Goal: Information Seeking & Learning: Compare options

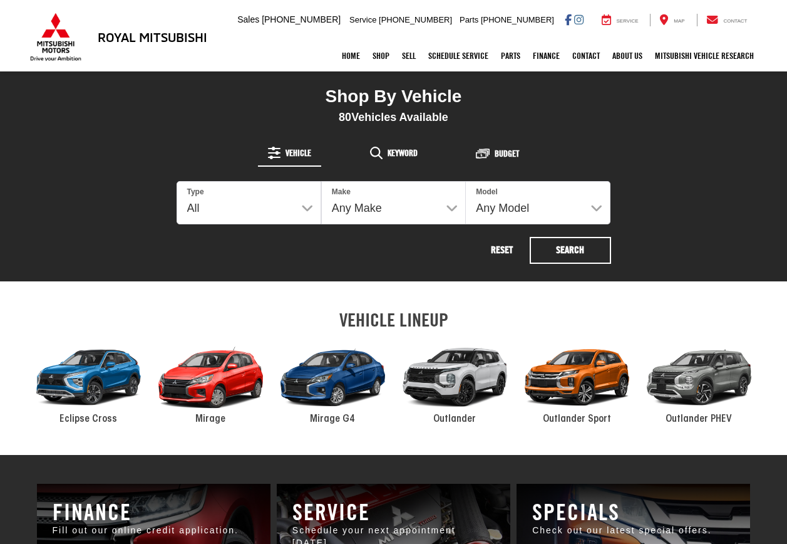
scroll to position [438, 0]
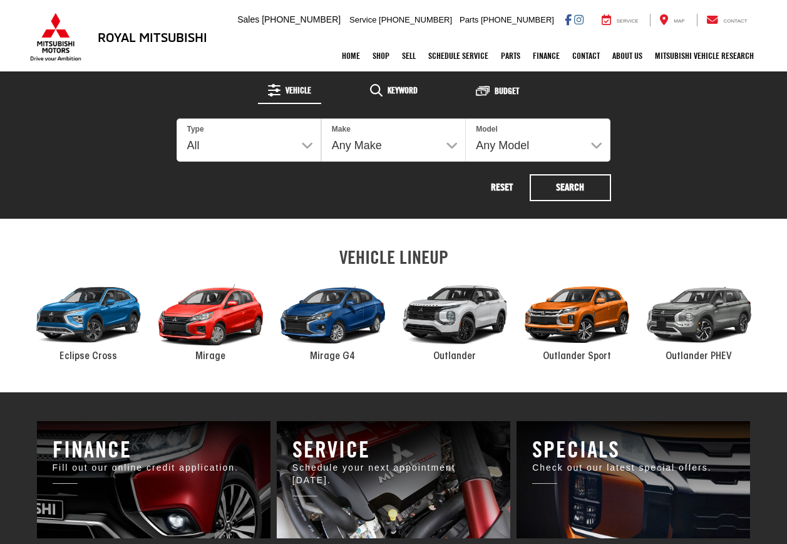
click at [338, 316] on div "2024 Mitsubishi Mirage G4" at bounding box center [333, 315] width 122 height 83
click at [337, 354] on span "Mirage G4" at bounding box center [332, 356] width 45 height 10
click at [211, 354] on span "Mirage" at bounding box center [210, 356] width 30 height 10
click at [103, 319] on div "2024 Mitsubishi Eclipse Cross" at bounding box center [89, 315] width 122 height 83
click at [452, 321] on div "2024 Mitsubishi Outlander" at bounding box center [455, 315] width 122 height 83
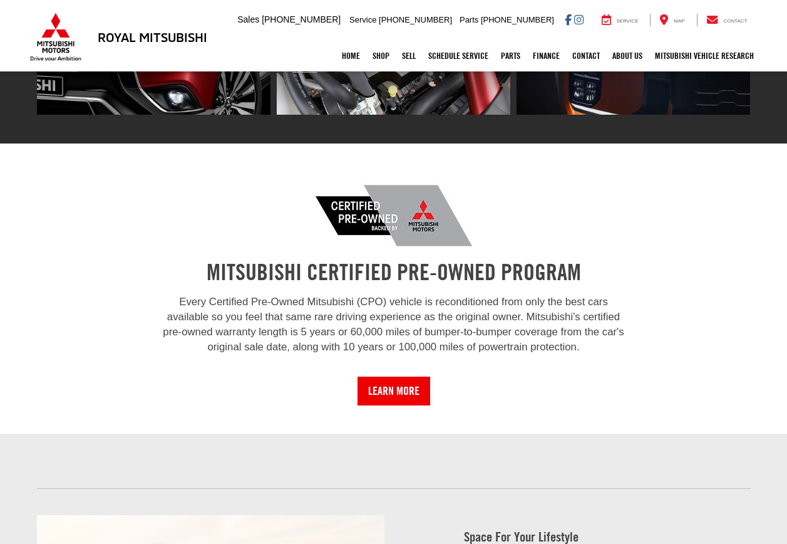
scroll to position [814, 0]
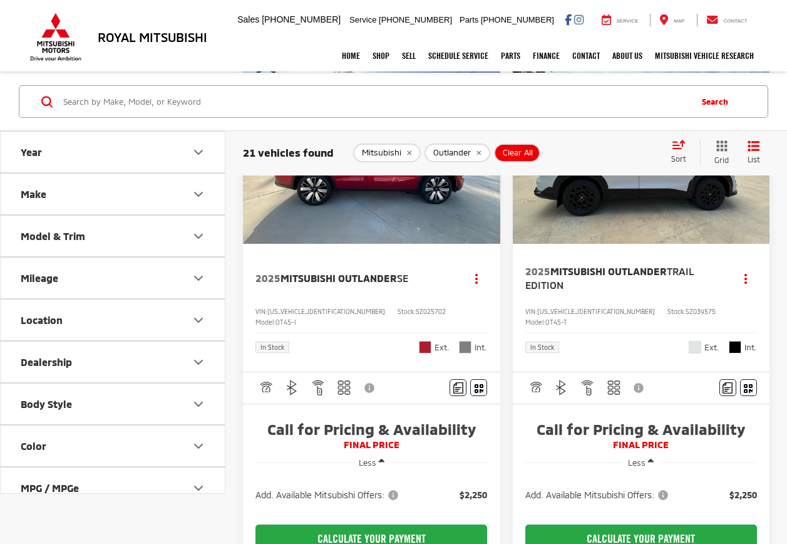
scroll to position [814, 0]
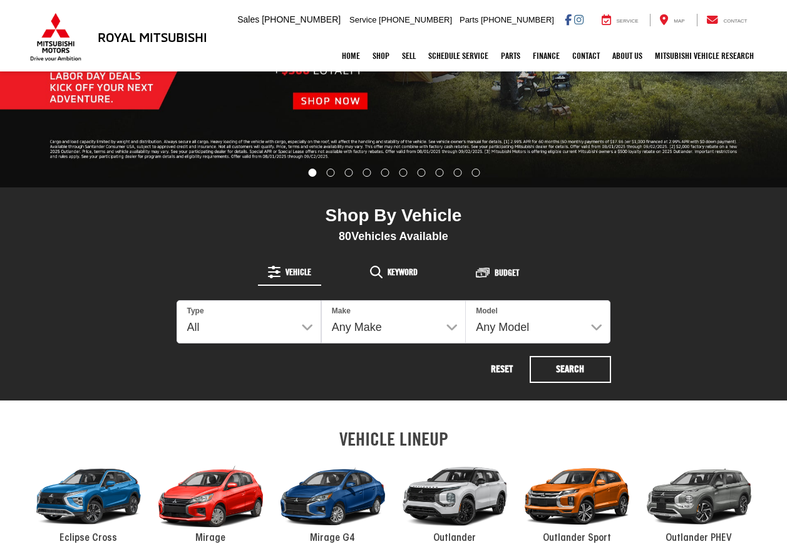
scroll to position [313, 0]
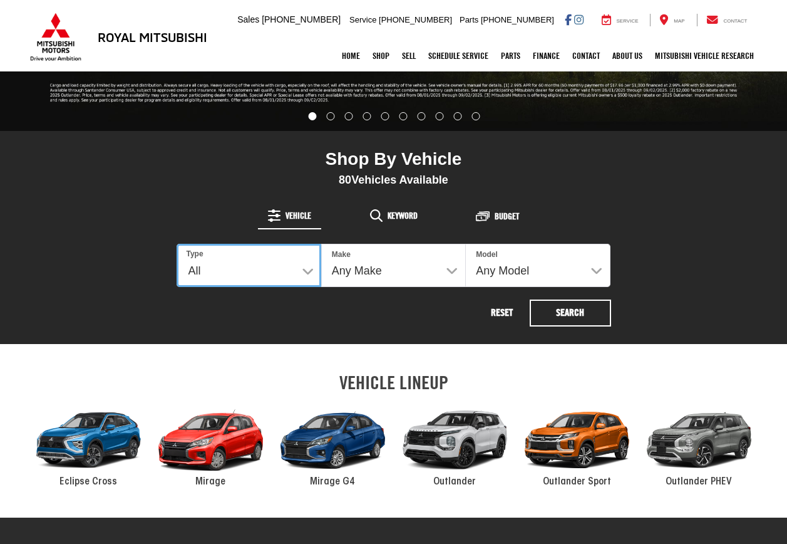
click at [315, 271] on select "All New Used" at bounding box center [249, 265] width 145 height 43
select select "Type:U"
click at [177, 244] on select "All New Used" at bounding box center [249, 265] width 145 height 43
select select
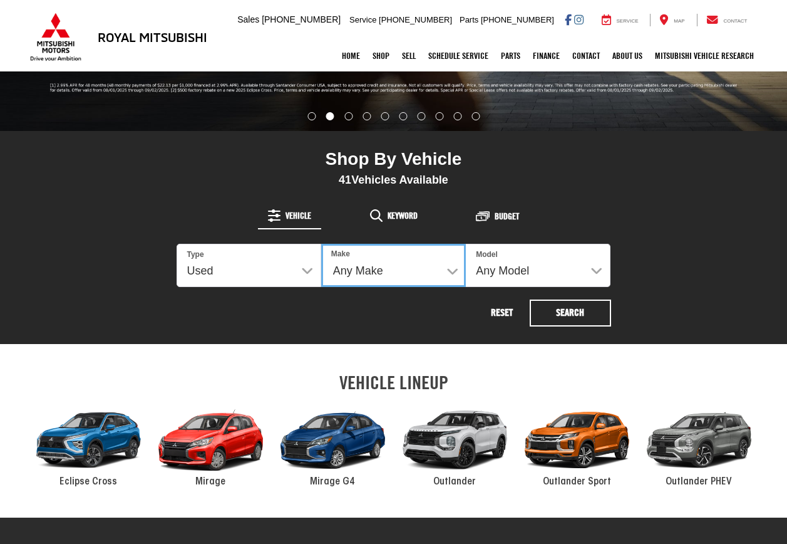
click at [448, 269] on select "Any Make Buick Chevrolet Dodge Ford GMC Hyundai Jeep Kia Mazda Mitsubishi Nissa…" at bounding box center [393, 265] width 145 height 43
select select "Mitsubishi"
click at [321, 244] on select "Any Make Buick Chevrolet Dodge Ford GMC Hyundai Jeep Kia Mazda Mitsubishi Nissa…" at bounding box center [393, 265] width 145 height 43
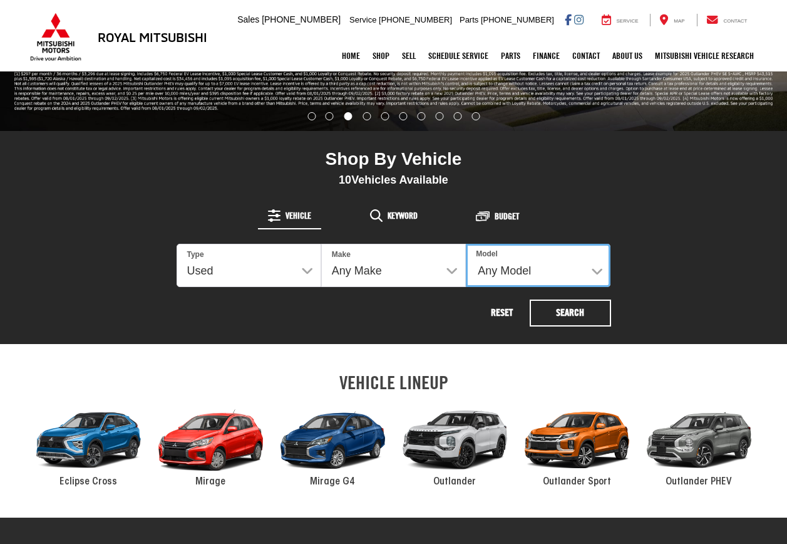
click at [589, 266] on select "Any Model Eclipse Cross Outlander Outlander PHEV Outlander Sport" at bounding box center [538, 265] width 145 height 43
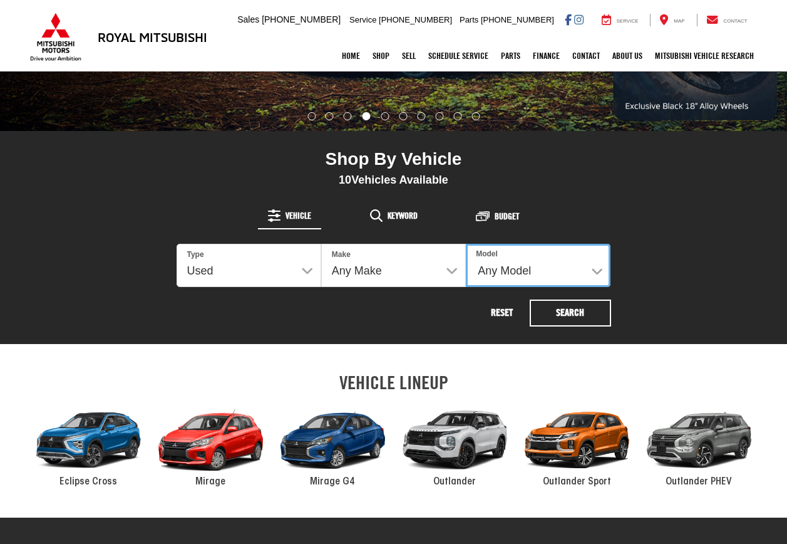
select select "Outlander"
click at [466, 244] on select "Any Model Eclipse Cross Outlander Outlander PHEV Outlander Sport" at bounding box center [538, 265] width 145 height 43
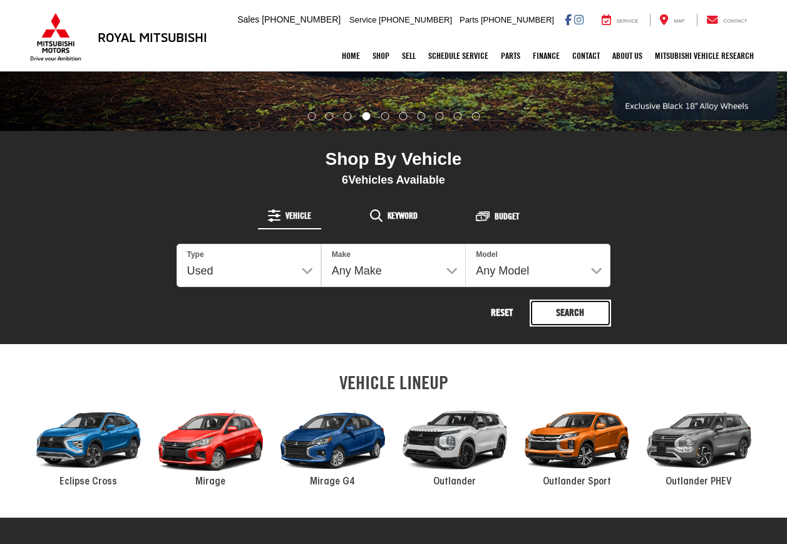
click at [573, 311] on button "Search" at bounding box center [570, 312] width 81 height 27
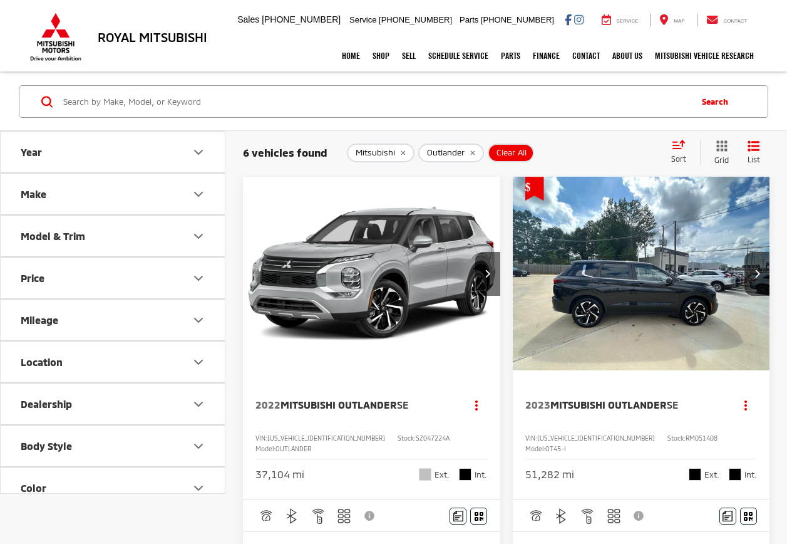
click at [201, 236] on icon "Model & Trim" at bounding box center [199, 236] width 8 height 4
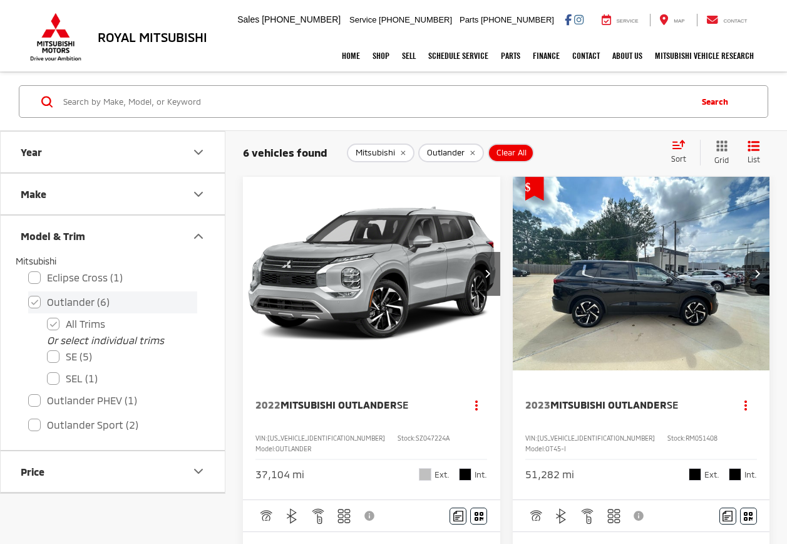
click at [39, 299] on label "Outlander (6)" at bounding box center [112, 302] width 169 height 22
click at [29, 294] on input "Outlander (6)" at bounding box center [28, 294] width 1 height 1
checkbox input "false"
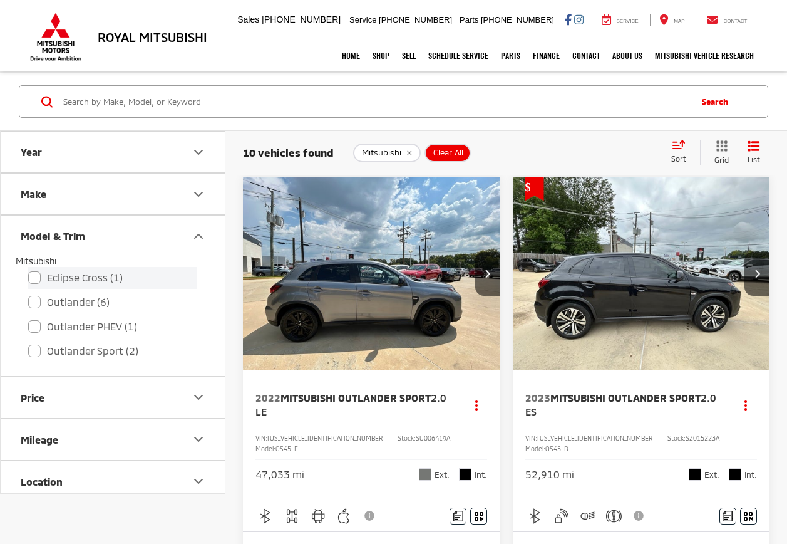
click at [41, 275] on label "Eclipse Cross (1)" at bounding box center [112, 278] width 169 height 22
click at [29, 270] on input "Eclipse Cross (1)" at bounding box center [28, 269] width 1 height 1
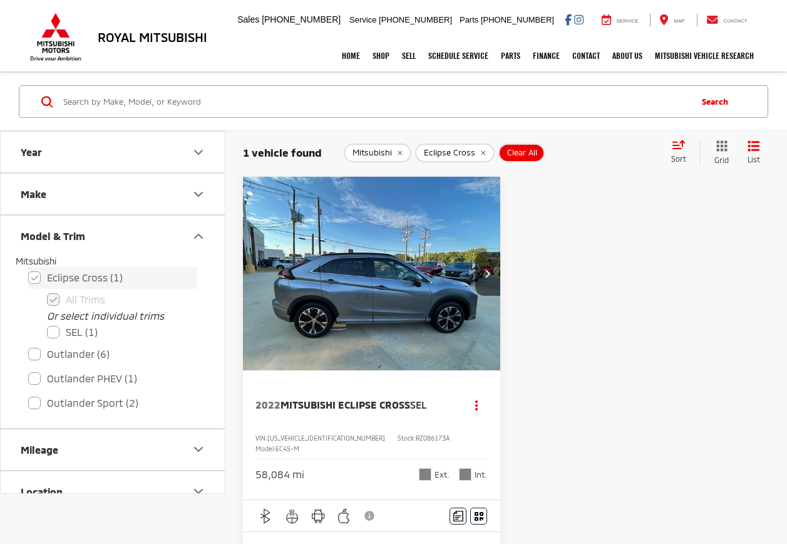
click at [38, 281] on label "Eclipse Cross (1)" at bounding box center [112, 278] width 169 height 22
click at [29, 270] on input "Eclipse Cross (1)" at bounding box center [28, 269] width 1 height 1
checkbox input "false"
